Goal: Task Accomplishment & Management: Use online tool/utility

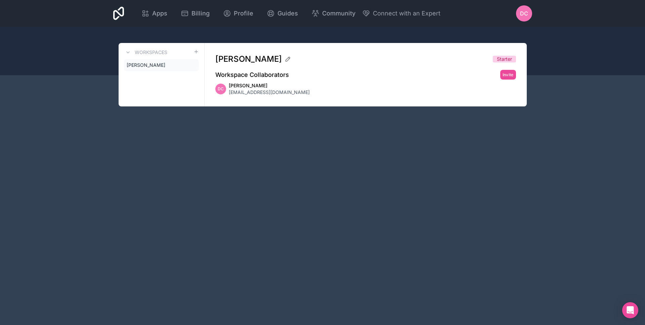
click at [127, 10] on div "Apps Billing Profile Guides Community Connect with an Expert DC Billing Profile…" at bounding box center [323, 13] width 430 height 27
click at [125, 10] on div "Apps Billing Profile Guides Community Connect with an Expert DC Billing Profile…" at bounding box center [323, 13] width 430 height 27
click at [122, 11] on icon at bounding box center [118, 13] width 11 height 13
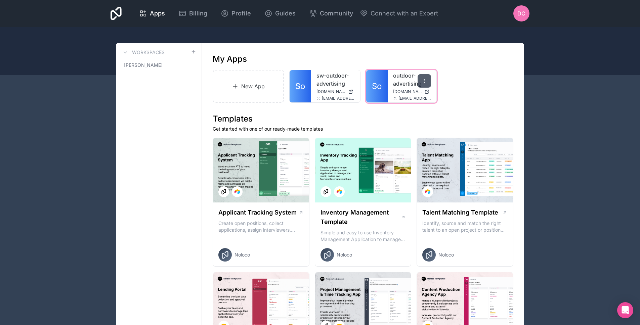
click at [423, 82] on icon at bounding box center [424, 80] width 5 height 5
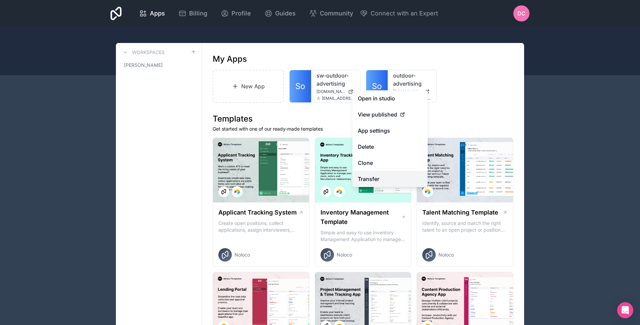
click at [394, 175] on link "Transfer" at bounding box center [389, 179] width 75 height 16
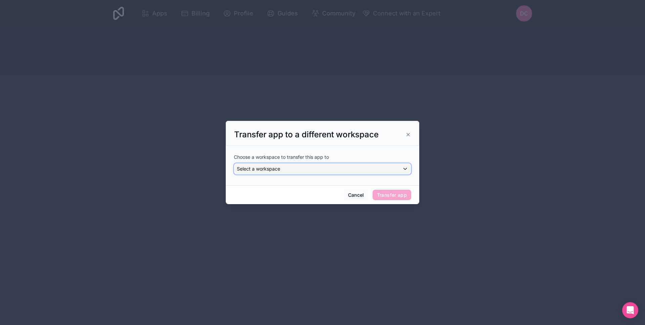
click at [363, 166] on div "Select a workspace" at bounding box center [322, 169] width 177 height 11
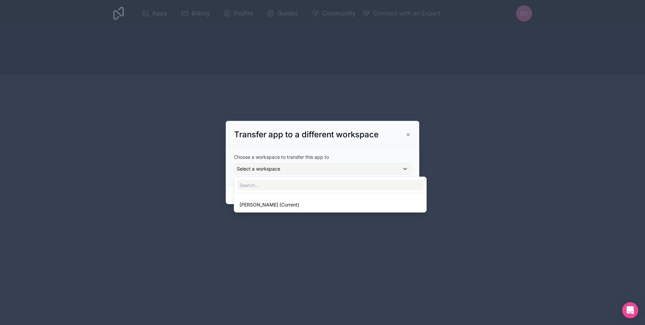
click at [362, 168] on div at bounding box center [322, 163] width 193 height 84
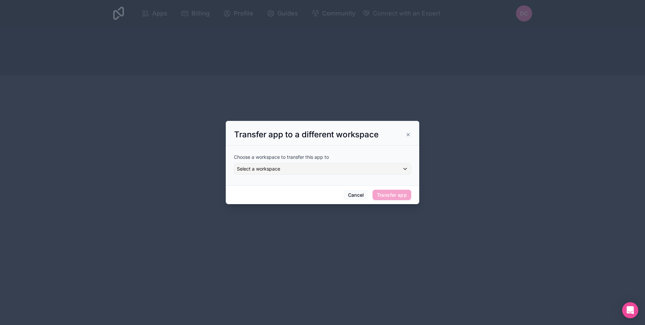
click at [405, 135] on icon at bounding box center [407, 134] width 5 height 5
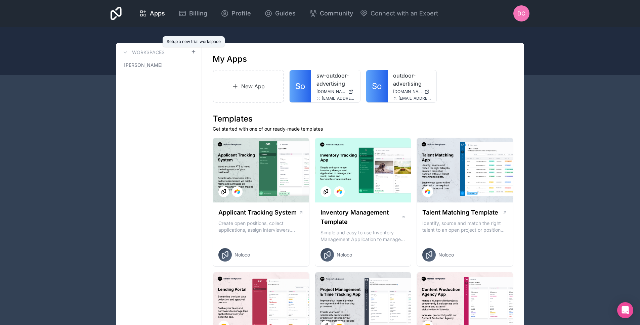
click at [193, 52] on icon at bounding box center [193, 52] width 3 height 0
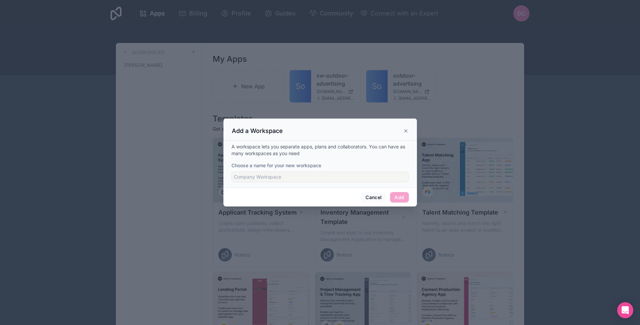
click at [331, 168] on div "Choose a name for your new workspace" at bounding box center [319, 165] width 177 height 7
click at [331, 172] on input "Choose a name for your new workspace" at bounding box center [319, 177] width 177 height 11
click at [374, 196] on button "Cancel" at bounding box center [373, 197] width 25 height 11
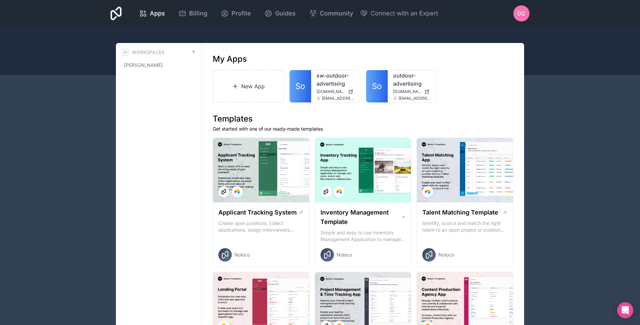
click at [124, 50] on icon at bounding box center [125, 52] width 5 height 5
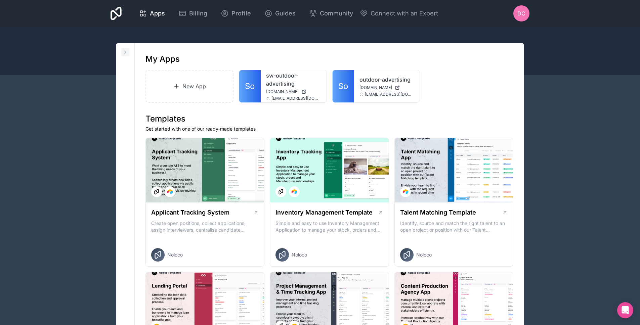
click at [124, 50] on icon at bounding box center [125, 52] width 5 height 5
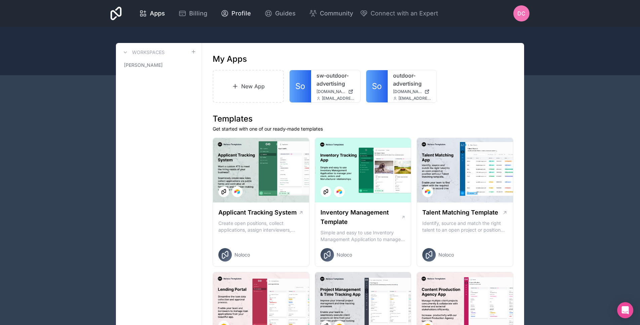
click at [226, 13] on icon at bounding box center [225, 13] width 6 height 6
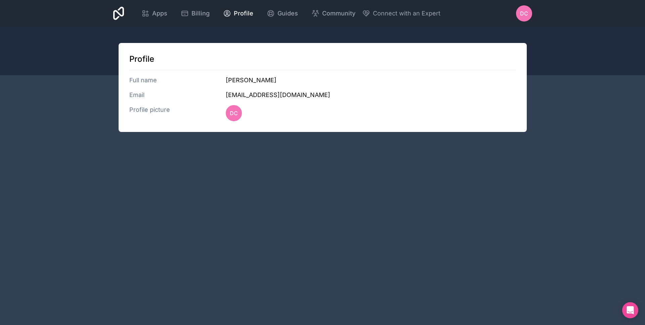
click at [235, 97] on h3 "[EMAIL_ADDRESS][DOMAIN_NAME]" at bounding box center [371, 94] width 290 height 9
click at [240, 111] on div "DC" at bounding box center [234, 113] width 16 height 16
click at [521, 17] on span "DC" at bounding box center [524, 13] width 8 height 8
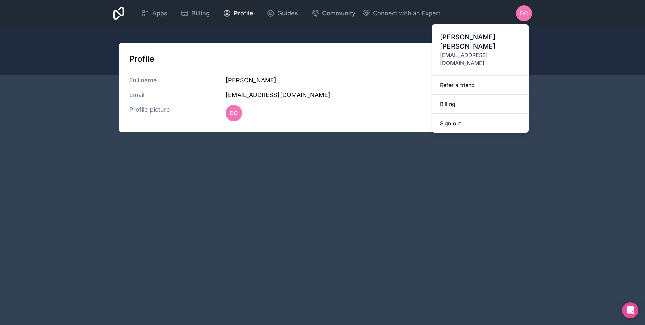
click at [476, 13] on div "Apps Billing Profile Guides Community Connect with an Expert DC Billing Profile…" at bounding box center [323, 13] width 430 height 27
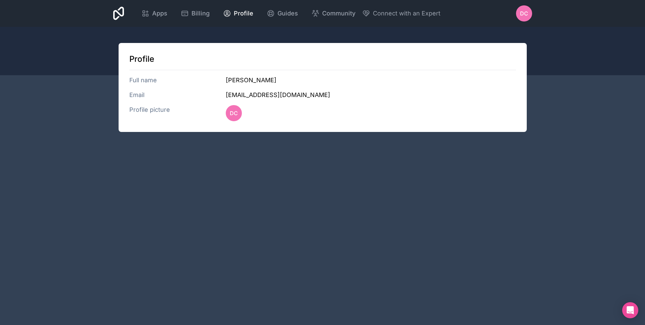
click at [124, 10] on div "Apps Billing Profile Guides Community Connect with an Expert DC Billing Profile…" at bounding box center [323, 13] width 430 height 27
click at [120, 10] on icon at bounding box center [118, 13] width 11 height 13
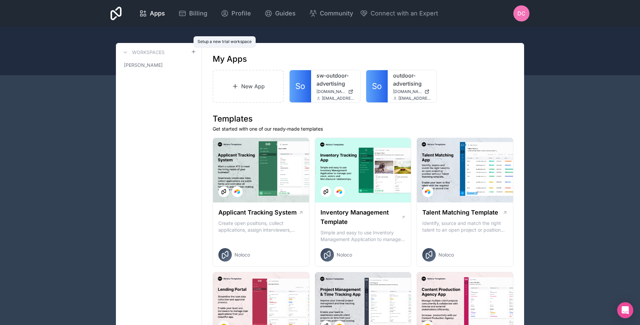
click at [191, 52] on icon at bounding box center [193, 51] width 5 height 5
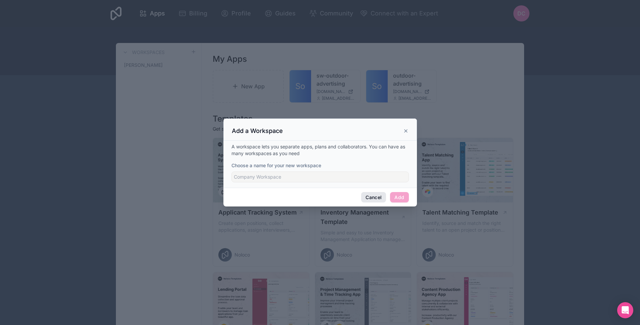
click at [373, 199] on button "Cancel" at bounding box center [373, 197] width 25 height 11
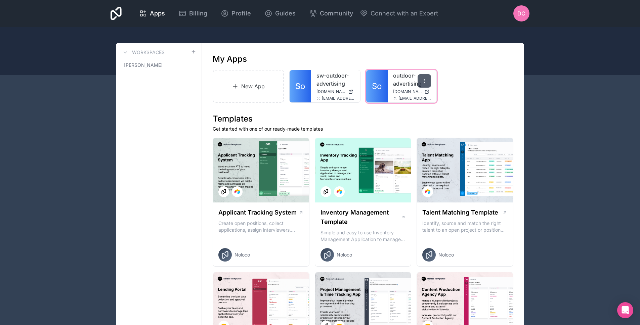
click at [426, 82] on icon at bounding box center [424, 80] width 5 height 5
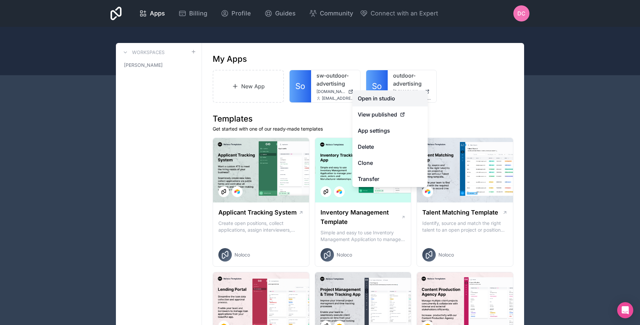
click at [402, 95] on link "Open in studio" at bounding box center [389, 98] width 75 height 16
